Goal: Complete application form

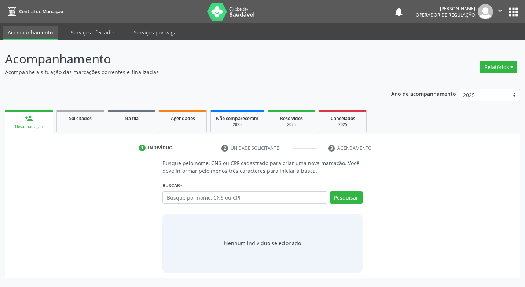
click at [212, 199] on input "text" at bounding box center [245, 197] width 165 height 12
type input "700407941086949"
click at [348, 203] on button "Pesquisar" at bounding box center [346, 197] width 33 height 12
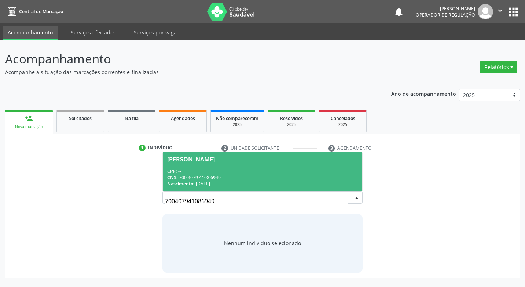
click at [189, 167] on span "[PERSON_NAME] CPF: -- CNS: 700 4079 4108 6949 Nascimento: [DATE]" at bounding box center [262, 171] width 199 height 39
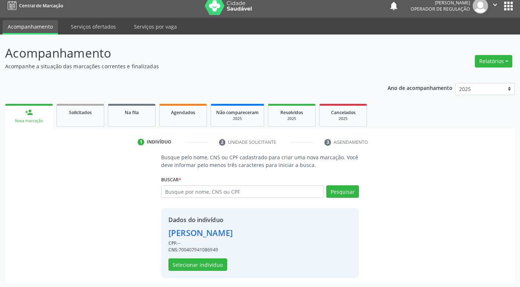
scroll to position [7, 0]
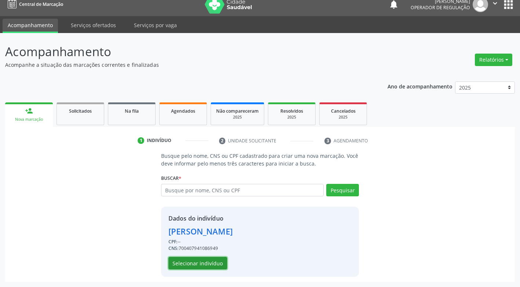
click at [186, 262] on button "Selecionar indivíduo" at bounding box center [197, 263] width 59 height 12
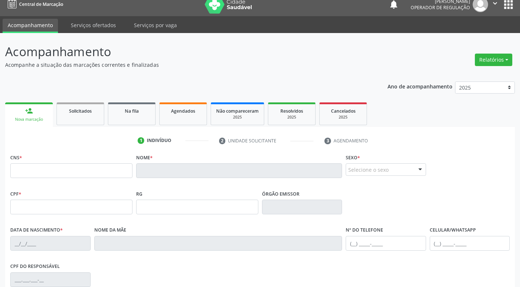
scroll to position [0, 0]
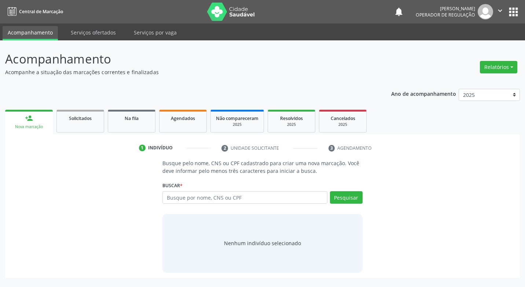
click at [339, 88] on div "Ano de acompanhamento 2025 2024 2023 person_add Nova marcação Solicitados Na fi…" at bounding box center [262, 181] width 515 height 194
click at [235, 207] on div "Busque por nome, CNS ou CPF Nenhum resultado encontrado para: " " Digite nome, …" at bounding box center [263, 200] width 200 height 18
click at [231, 204] on div "Busque por nome, CNS ou CPF Nenhum resultado encontrado para: " " Digite nome, …" at bounding box center [263, 200] width 200 height 18
click at [230, 197] on input "text" at bounding box center [245, 197] width 165 height 12
type input "704202734692487"
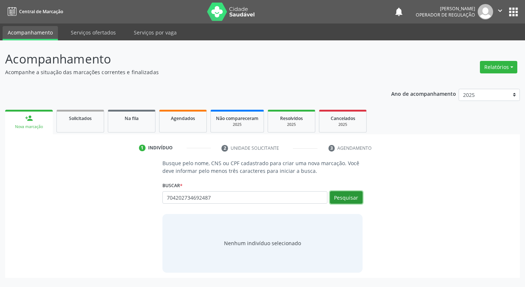
click at [338, 198] on button "Pesquisar" at bounding box center [346, 197] width 33 height 12
click at [220, 199] on input "704202734692487" at bounding box center [245, 197] width 165 height 12
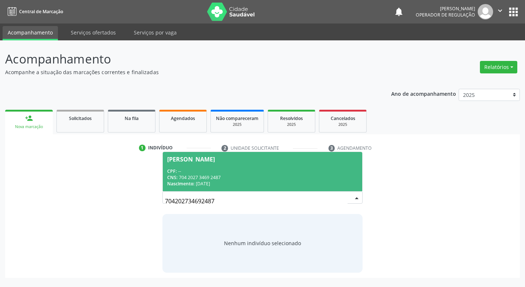
click at [202, 172] on div "CPF: --" at bounding box center [262, 171] width 190 height 6
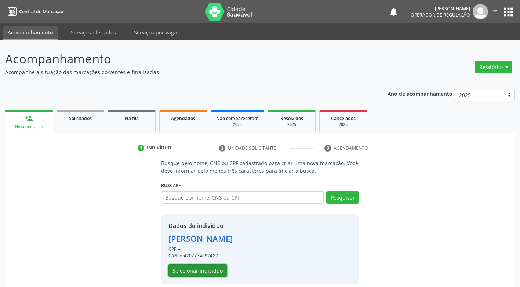
click at [196, 270] on button "Selecionar indivíduo" at bounding box center [197, 270] width 59 height 12
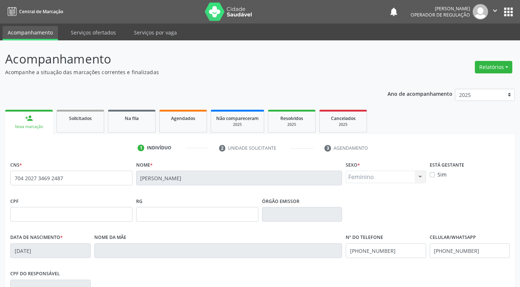
click at [359, 273] on div "CPF do responsável" at bounding box center [259, 286] width 503 height 36
